Goal: Information Seeking & Learning: Learn about a topic

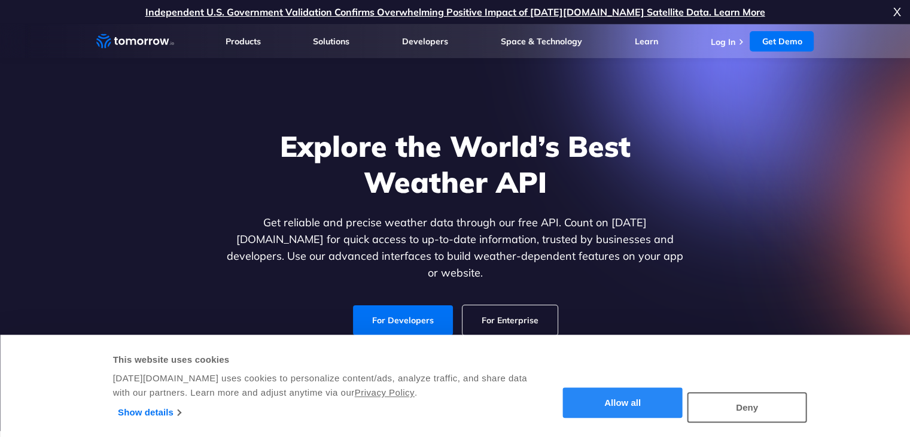
click at [601, 393] on button "Allow all" at bounding box center [623, 402] width 120 height 30
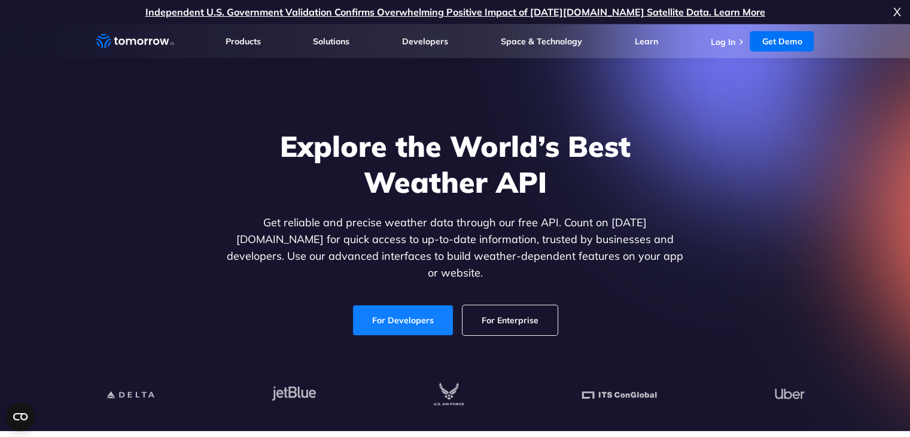
click at [395, 305] on link "For Developers" at bounding box center [403, 320] width 100 height 30
drag, startPoint x: 509, startPoint y: 283, endPoint x: 506, endPoint y: 312, distance: 29.5
click at [506, 312] on div "Explore the World’s Best Weather API Get reliable and precise weather data thro…" at bounding box center [455, 231] width 462 height 207
